Goal: Navigation & Orientation: Find specific page/section

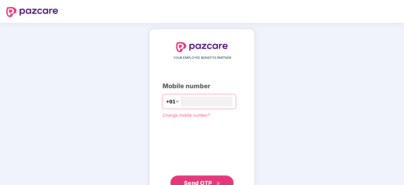
type input "**********"
click at [202, 179] on span "Send OTP" at bounding box center [202, 182] width 36 height 9
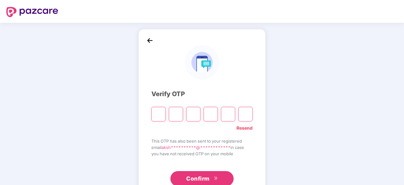
type input "*"
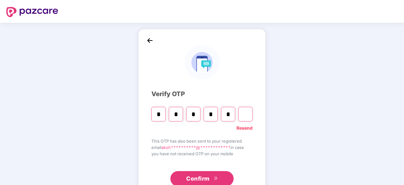
type input "*"
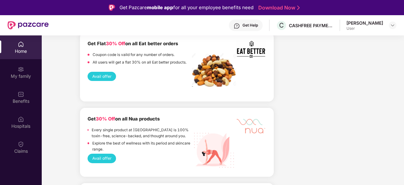
scroll to position [1223, 0]
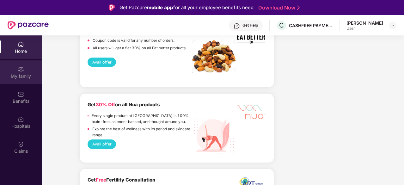
click at [24, 76] on div "My family" at bounding box center [21, 76] width 42 height 6
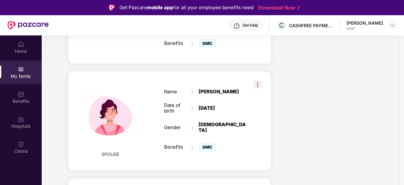
scroll to position [222, 0]
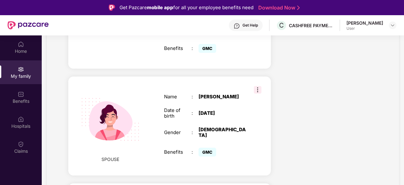
click at [261, 86] on img at bounding box center [258, 90] width 8 height 8
click at [222, 94] on div "Harpreet Kaur" at bounding box center [223, 97] width 48 height 6
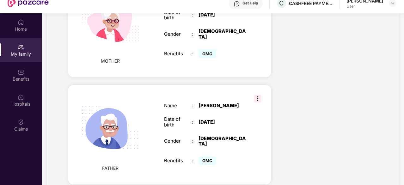
scroll to position [35, 0]
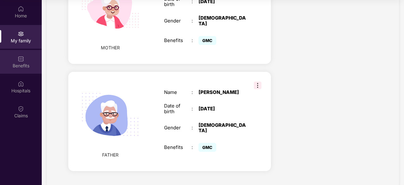
click at [22, 59] on img at bounding box center [21, 59] width 6 height 6
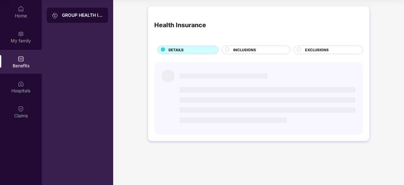
scroll to position [0, 0]
click at [243, 51] on span "INCLUSIONS" at bounding box center [244, 50] width 23 height 6
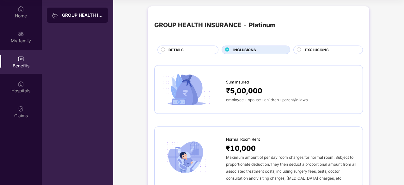
scroll to position [33, 0]
